Goal: Task Accomplishment & Management: Use online tool/utility

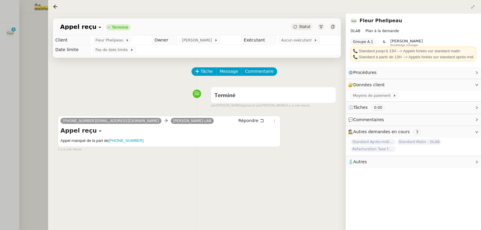
click at [22, 73] on div at bounding box center [240, 115] width 481 height 230
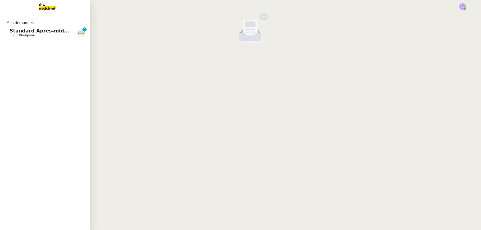
click at [12, 33] on span "Fleur Phelipeau" at bounding box center [23, 35] width 26 height 4
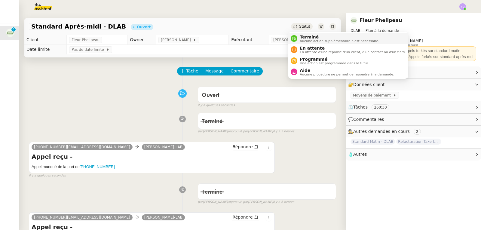
click at [304, 35] on span "Terminé" at bounding box center [339, 37] width 79 height 5
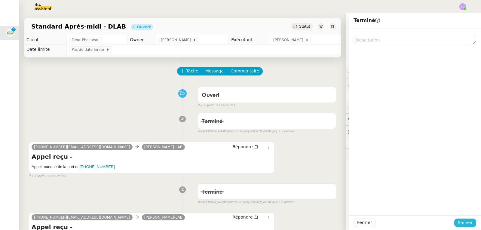
click at [460, 224] on span "Sauver" at bounding box center [465, 222] width 15 height 7
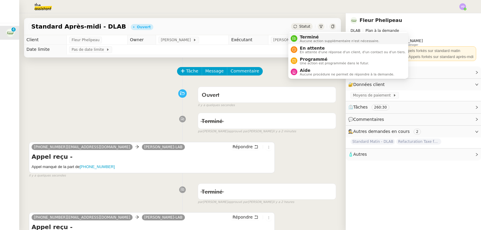
click at [301, 36] on span "Terminé" at bounding box center [339, 37] width 79 height 5
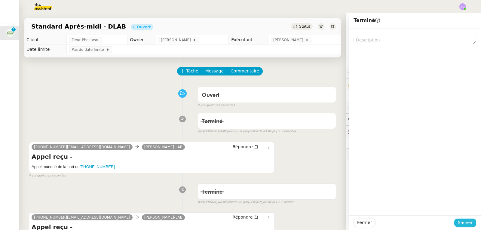
click at [470, 223] on button "Sauver" at bounding box center [465, 223] width 22 height 8
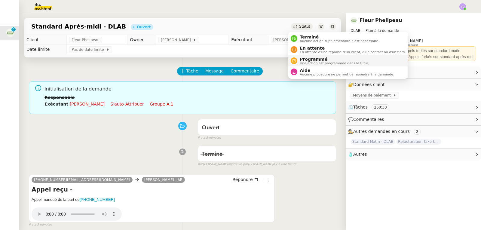
drag, startPoint x: 301, startPoint y: 37, endPoint x: 311, endPoint y: 56, distance: 21.8
click at [301, 37] on span "Terminé" at bounding box center [339, 37] width 79 height 5
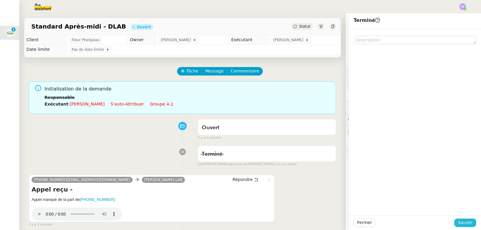
click at [461, 225] on span "Sauver" at bounding box center [465, 222] width 15 height 7
